Goal: Task Accomplishment & Management: Manage account settings

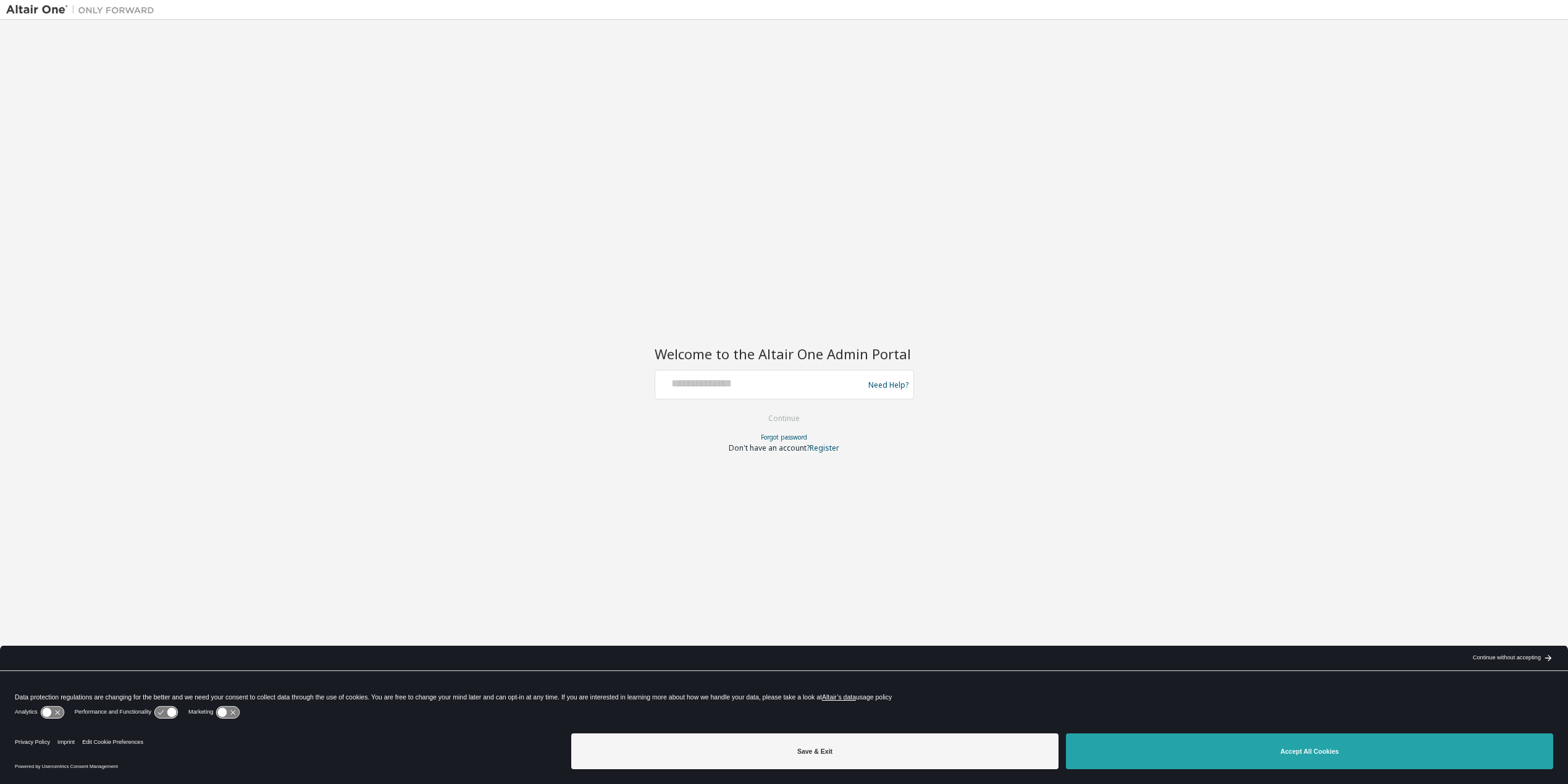
click at [1184, 749] on button "Accept All Cookies" at bounding box center [1309, 751] width 488 height 36
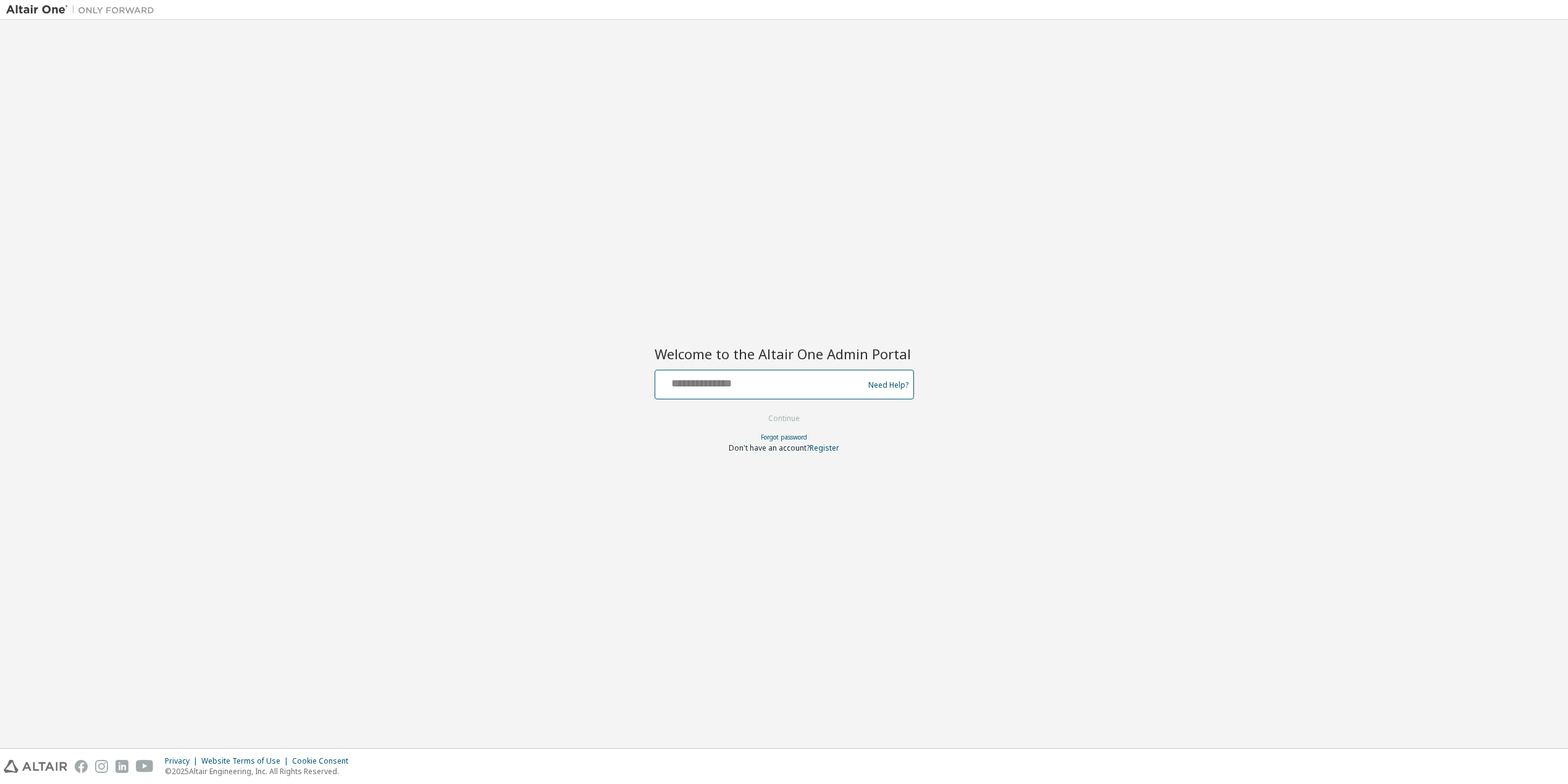
click at [723, 378] on input "text" at bounding box center [761, 381] width 202 height 18
click at [366, 285] on div "Welcome to the Altair One Admin Portal Need Help? Please make sure that you pro…" at bounding box center [784, 383] width 1556 height 716
click at [678, 388] on input "text" at bounding box center [761, 381] width 202 height 18
type input "**********"
click at [790, 416] on button "Continue" at bounding box center [784, 418] width 57 height 18
